Goal: Task Accomplishment & Management: Manage account settings

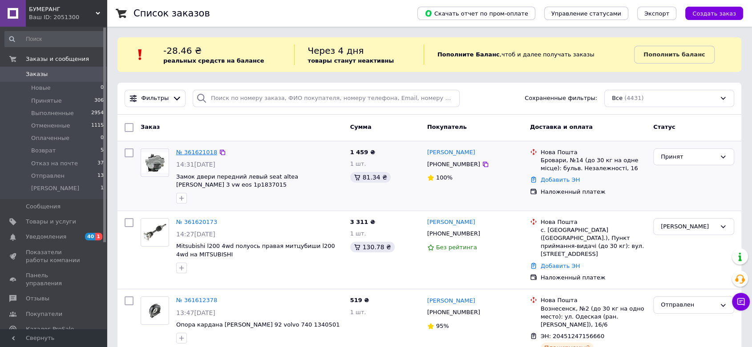
click at [188, 152] on link "№ 361621018" at bounding box center [196, 152] width 41 height 7
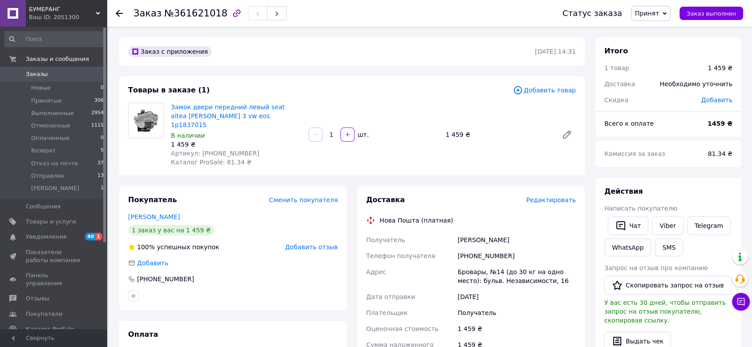
click at [241, 149] on div "Артикул: [PHONE_NUMBER]" at bounding box center [236, 153] width 130 height 9
drag, startPoint x: 254, startPoint y: 117, endPoint x: 215, endPoint y: 117, distance: 38.3
click at [215, 117] on span "Замок двери передний левый seat altea [PERSON_NAME] 3 vw eos 1p1837015" at bounding box center [236, 116] width 130 height 27
copy link "1p1837015"
click at [48, 222] on span "Товары и услуги" at bounding box center [51, 222] width 50 height 8
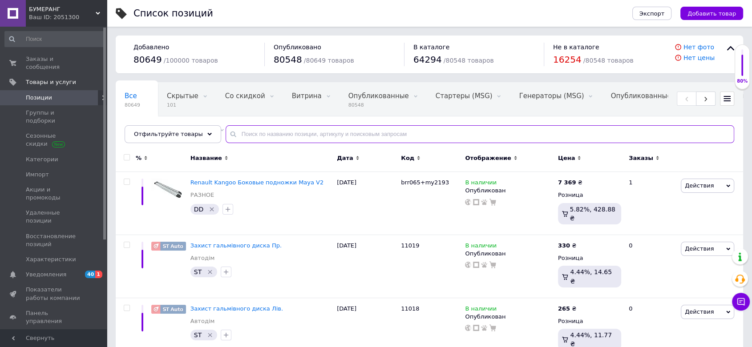
click at [298, 134] on input "text" at bounding box center [480, 134] width 508 height 18
paste input "1p1837015"
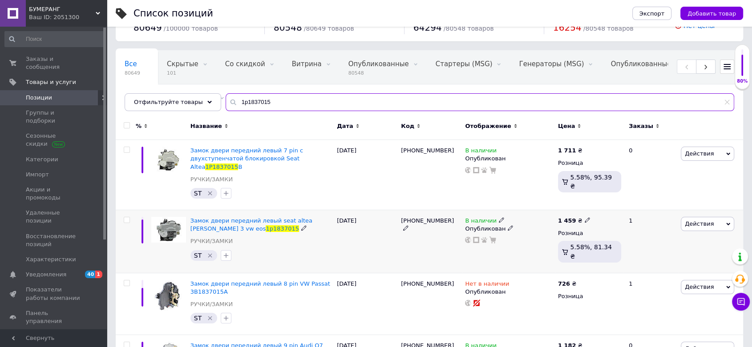
scroll to position [49, 0]
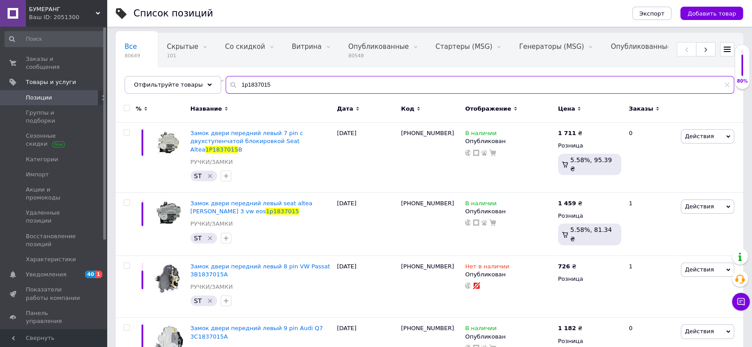
type input "1p1837015"
click at [66, 61] on span "Заказы и сообщения" at bounding box center [54, 63] width 56 height 16
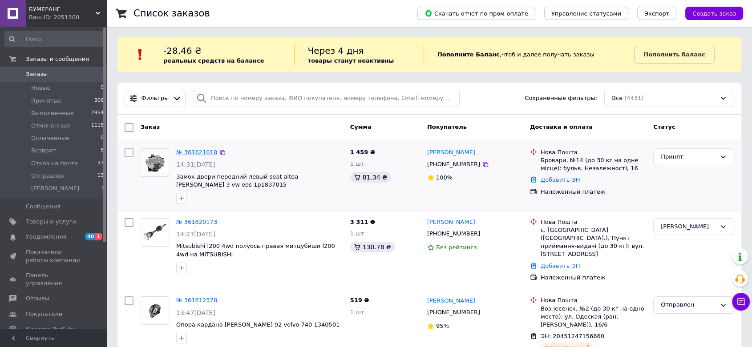
click at [183, 151] on link "№ 361621018" at bounding box center [196, 152] width 41 height 7
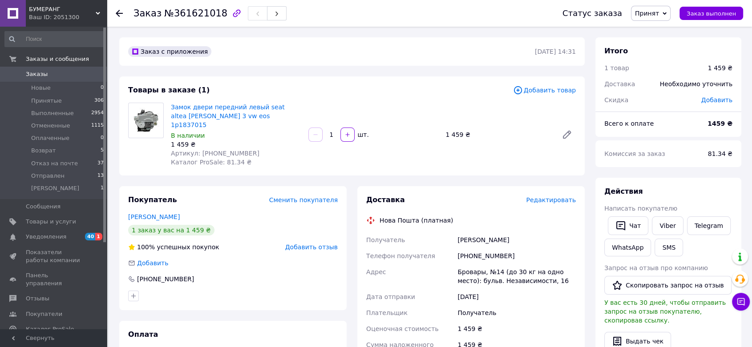
drag, startPoint x: 520, startPoint y: 230, endPoint x: 452, endPoint y: 232, distance: 67.6
click at [452, 232] on div "Получатель [PERSON_NAME] Телефон получателя [PHONE_NUMBER] Адрес [STREET_ADDRES…" at bounding box center [470, 322] width 213 height 180
copy div "Получатель [PERSON_NAME]"
drag, startPoint x: 504, startPoint y: 246, endPoint x: 453, endPoint y: 248, distance: 51.2
click at [453, 248] on div "Получатель [PERSON_NAME] Телефон получателя [PHONE_NUMBER] Адрес [STREET_ADDRES…" at bounding box center [470, 322] width 213 height 180
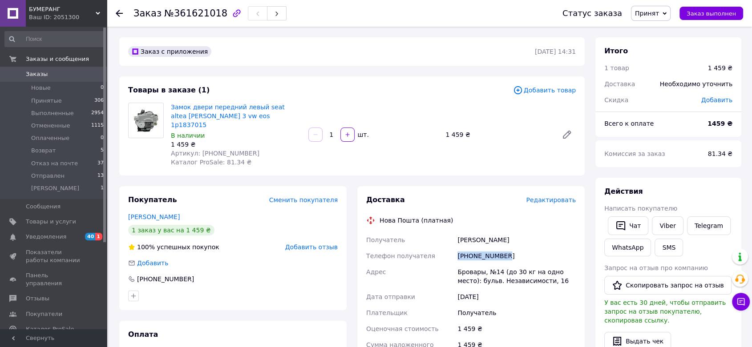
copy div "Телефон получателя [PHONE_NUMBER]"
click at [655, 15] on span "Принят" at bounding box center [647, 13] width 24 height 7
click at [661, 89] on li "Отправлен" at bounding box center [659, 87] width 57 height 13
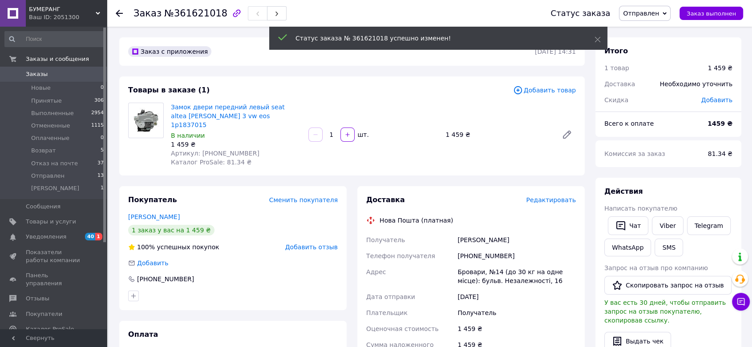
click at [30, 76] on span "Заказы" at bounding box center [37, 74] width 22 height 8
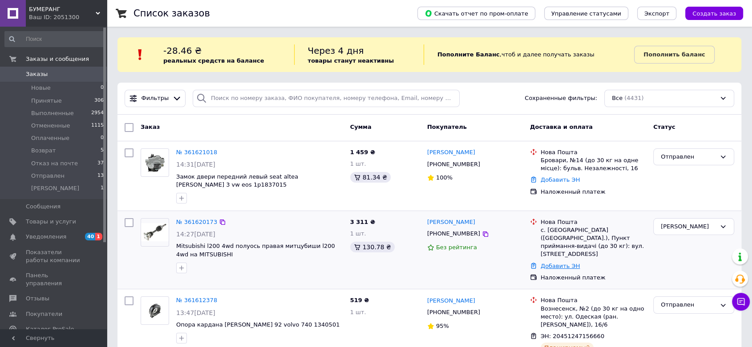
click at [571, 263] on link "Добавить ЭН" at bounding box center [559, 266] width 39 height 7
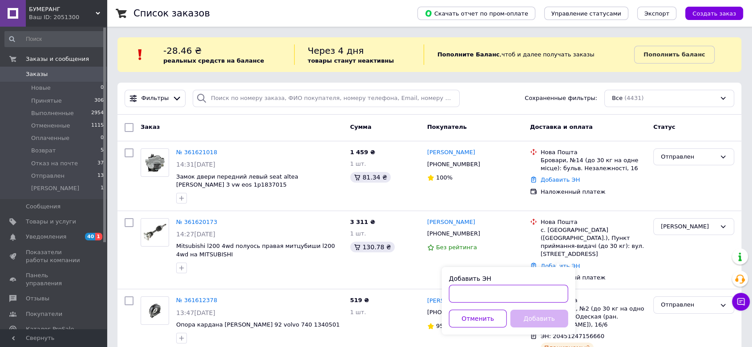
click at [537, 287] on input "Добавить ЭН" at bounding box center [508, 294] width 119 height 18
paste input "20451247357343"
type input "20451247357343"
click at [556, 316] on button "Добавить" at bounding box center [539, 319] width 58 height 18
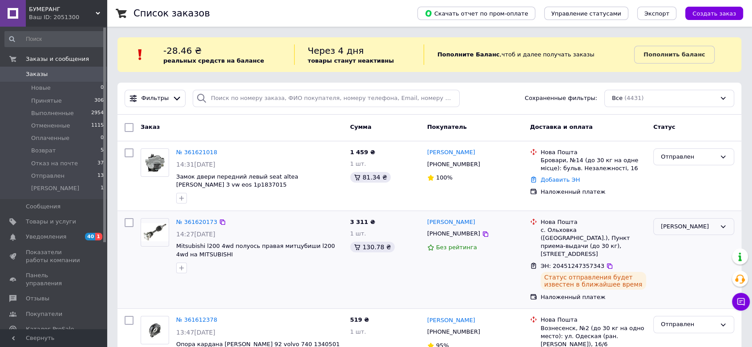
click at [680, 224] on div "[PERSON_NAME]" at bounding box center [688, 226] width 55 height 9
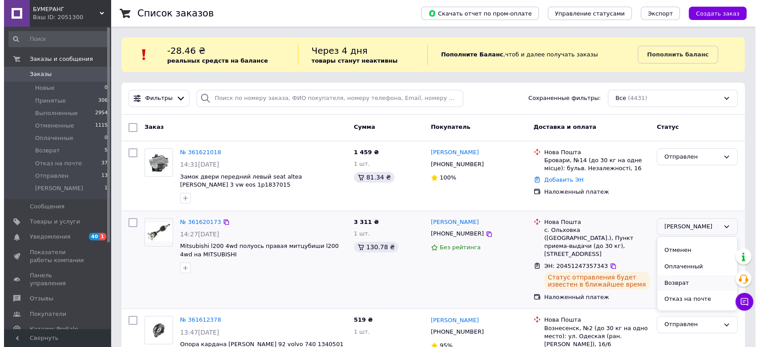
scroll to position [40, 0]
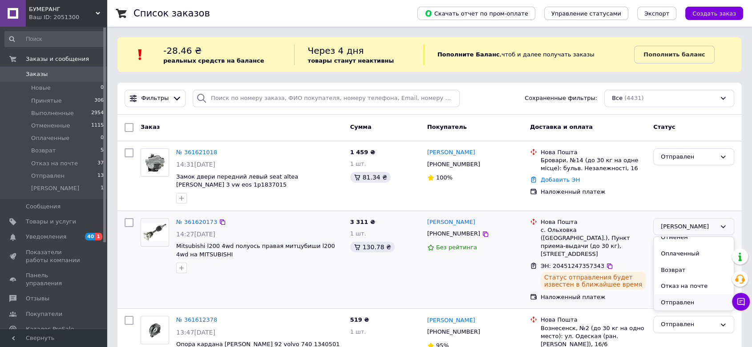
click at [685, 302] on li "Отправлен" at bounding box center [693, 303] width 80 height 16
click at [445, 235] on span "[PHONE_NUMBER]" at bounding box center [453, 233] width 53 height 7
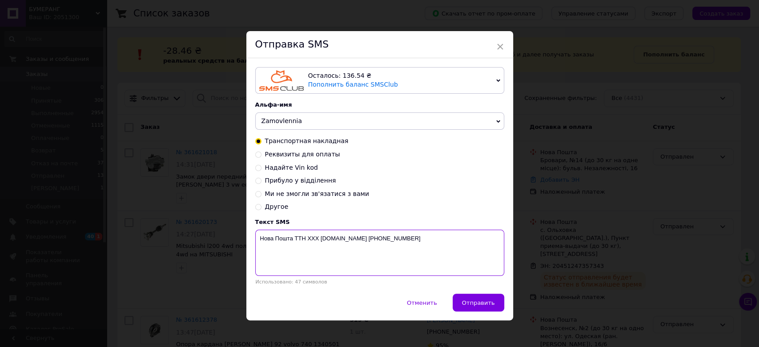
drag, startPoint x: 307, startPoint y: 241, endPoint x: 317, endPoint y: 241, distance: 9.3
click at [317, 241] on textarea "Нова Пошта ТТН ХХХ [DOMAIN_NAME] [PHONE_NUMBER]" at bounding box center [379, 253] width 249 height 46
paste textarea "20451247357343"
type textarea "Нова Пошта ТТН 20451247357343 [DOMAIN_NAME] [PHONE_NUMBER]"
click at [469, 304] on span "Отправить" at bounding box center [478, 303] width 33 height 7
